Goal: Information Seeking & Learning: Compare options

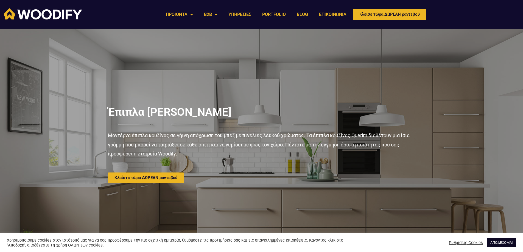
click at [497, 241] on link "ΑΠΟΔΕΧΟΜΑΙ" at bounding box center [501, 243] width 29 height 9
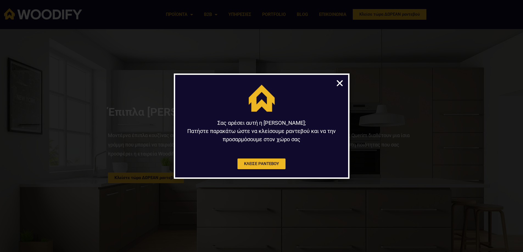
click at [340, 81] on icon "Close" at bounding box center [339, 83] width 9 height 9
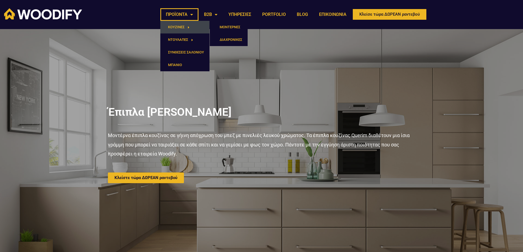
click at [183, 25] on link "ΚΟΥΖΙΝΕΣ" at bounding box center [184, 27] width 49 height 13
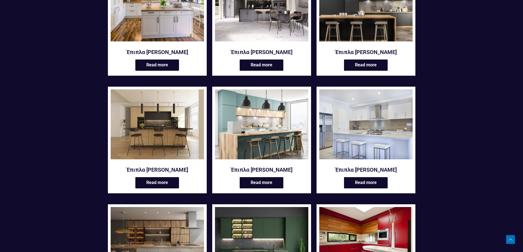
scroll to position [220, 0]
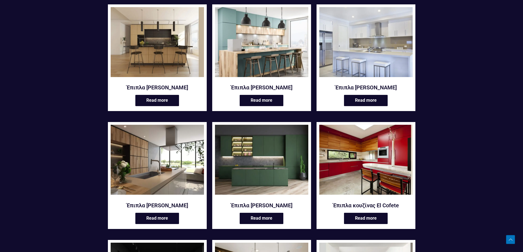
click at [179, 183] on img at bounding box center [157, 160] width 93 height 70
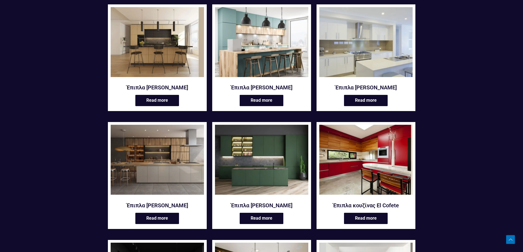
click at [386, 71] on img at bounding box center [365, 42] width 93 height 70
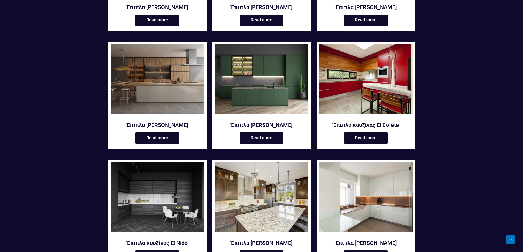
scroll to position [357, 0]
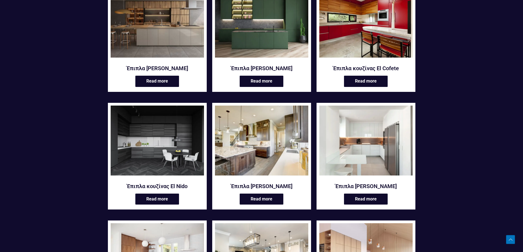
click at [279, 158] on img at bounding box center [261, 141] width 93 height 70
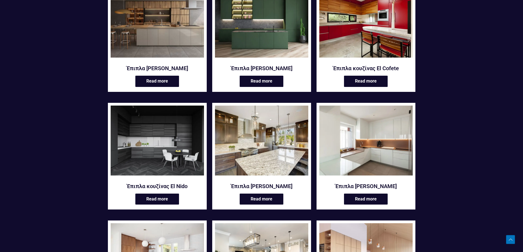
click at [380, 147] on img at bounding box center [365, 141] width 93 height 70
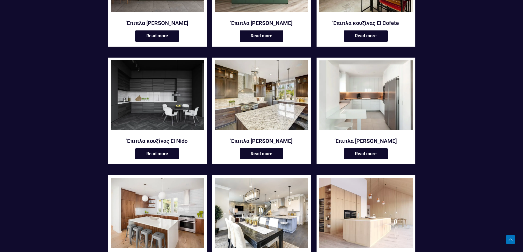
scroll to position [467, 0]
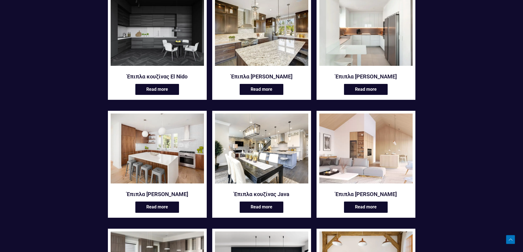
click at [395, 157] on img at bounding box center [365, 149] width 93 height 70
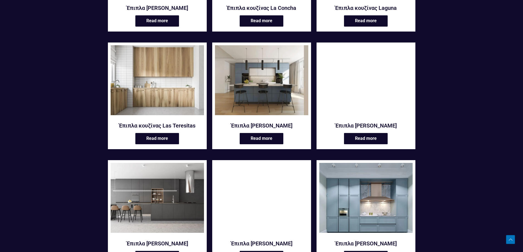
scroll to position [824, 0]
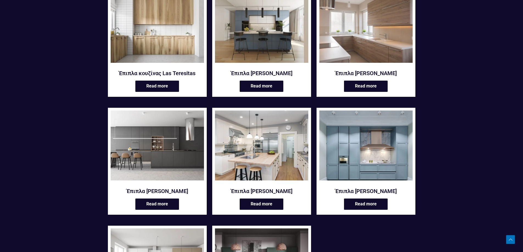
click at [259, 158] on img at bounding box center [261, 146] width 93 height 70
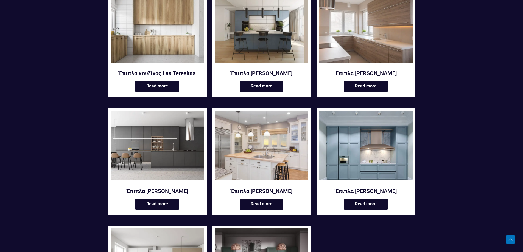
scroll to position [933, 0]
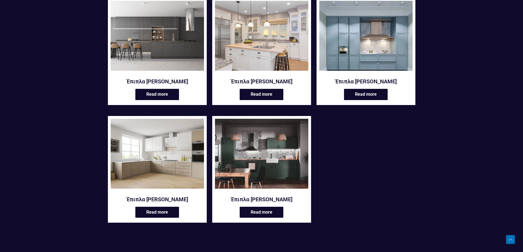
click at [161, 169] on img at bounding box center [157, 154] width 93 height 70
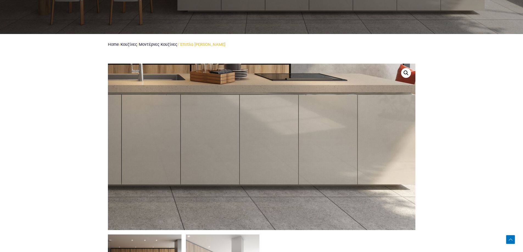
scroll to position [275, 0]
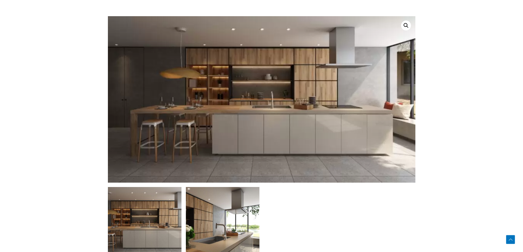
click at [222, 233] on img at bounding box center [223, 224] width 74 height 74
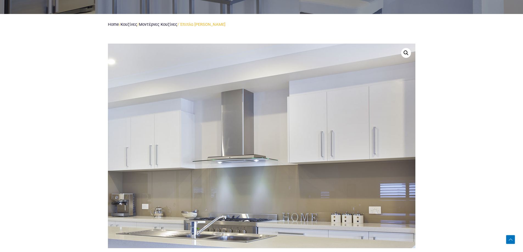
scroll to position [329, 0]
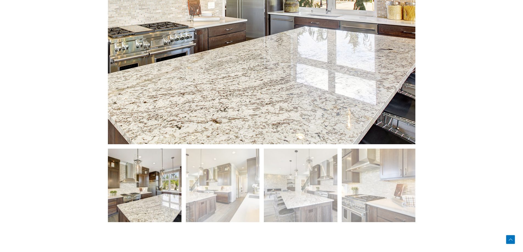
scroll to position [384, 0]
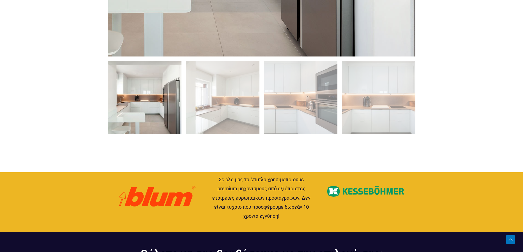
scroll to position [439, 0]
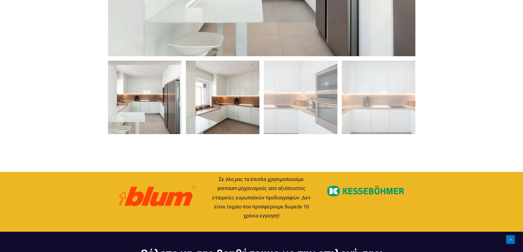
click at [222, 122] on img at bounding box center [223, 98] width 74 height 74
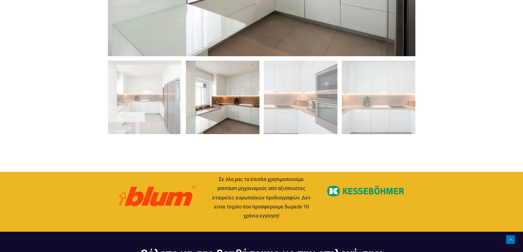
scroll to position [247, 0]
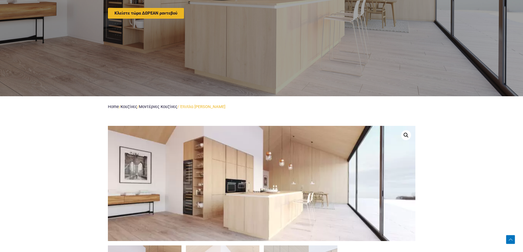
scroll to position [275, 0]
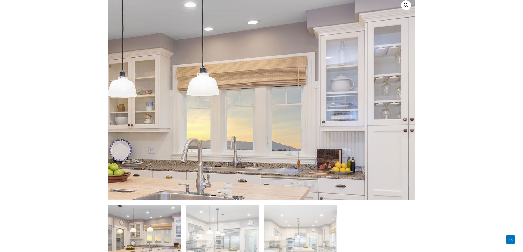
scroll to position [302, 0]
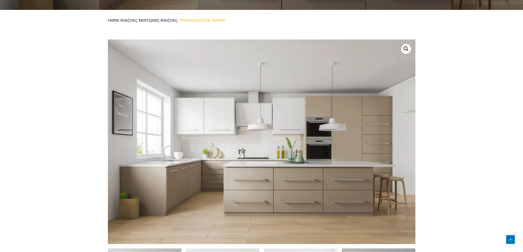
scroll to position [275, 0]
